Goal: Browse casually

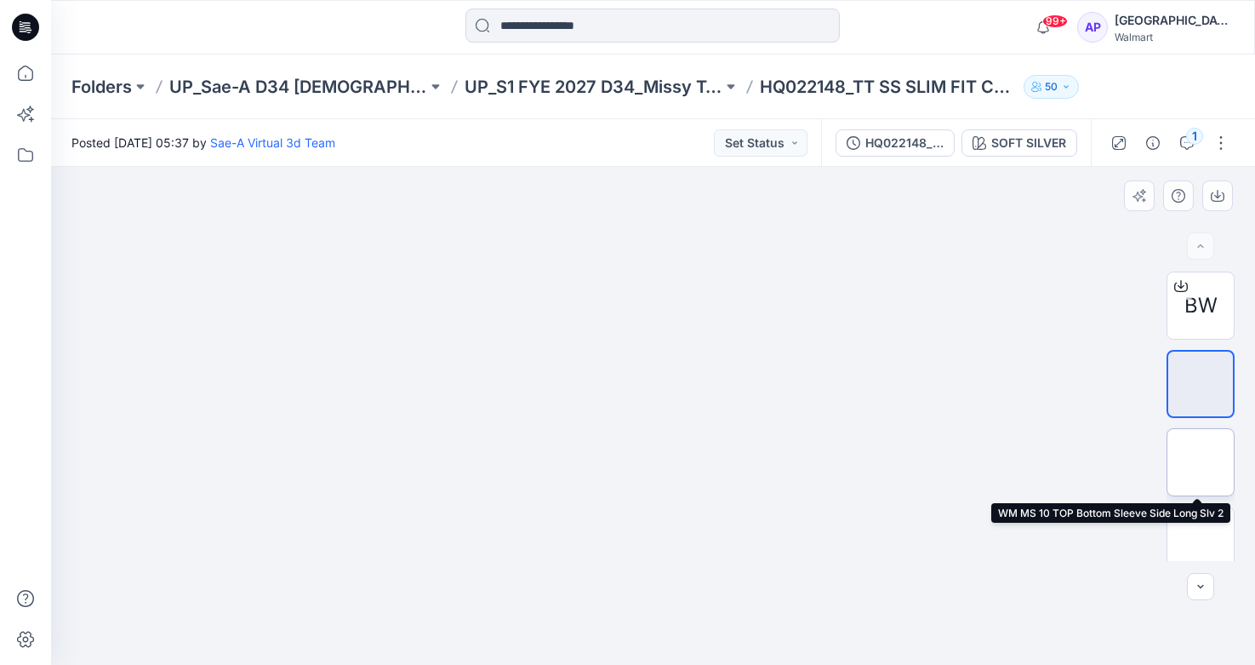
click at [1201, 462] on img at bounding box center [1201, 462] width 0 height 0
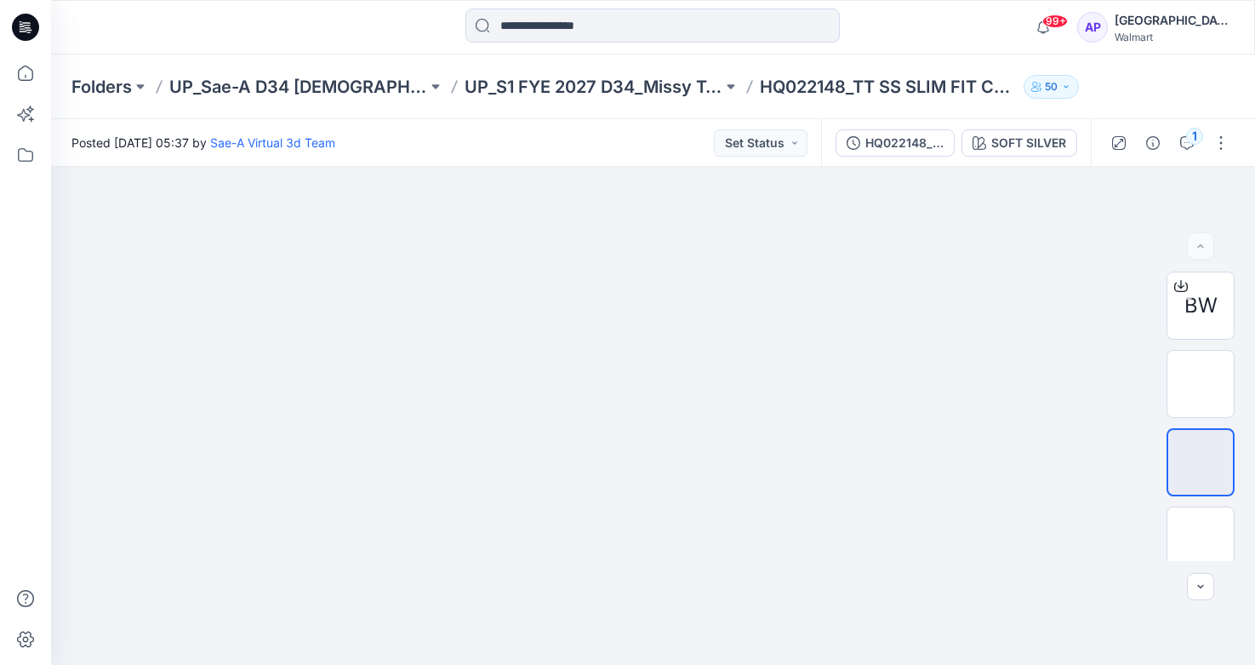
click at [15, 266] on div at bounding box center [25, 359] width 37 height 610
